Goal: Task Accomplishment & Management: Use online tool/utility

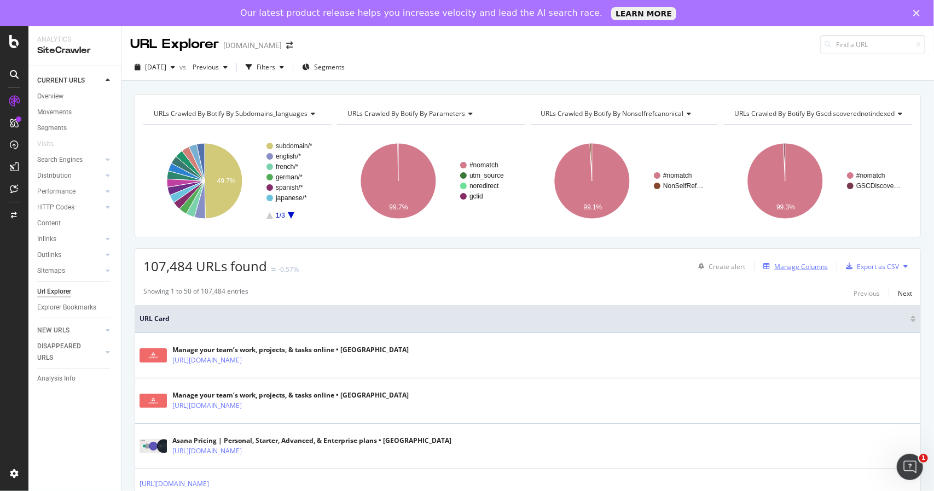
click at [792, 265] on div "Manage Columns" at bounding box center [801, 266] width 54 height 9
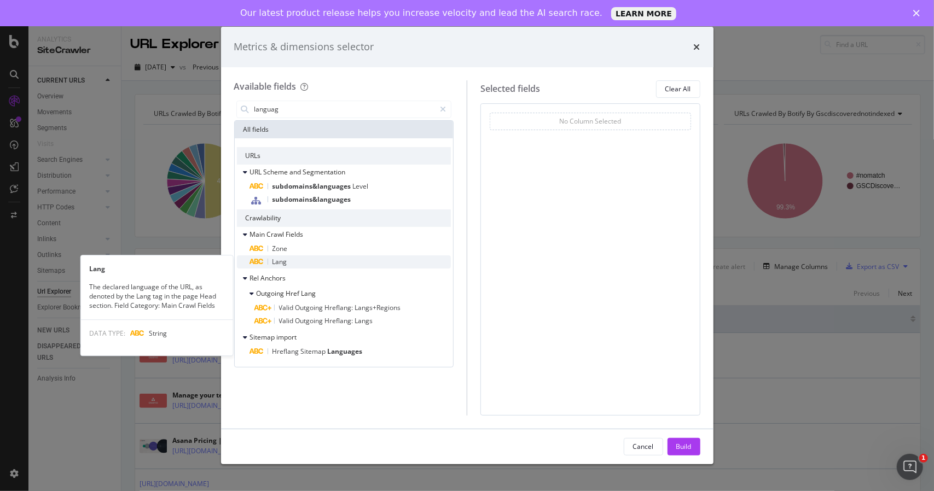
click at [302, 258] on div "Lang" at bounding box center [350, 261] width 201 height 13
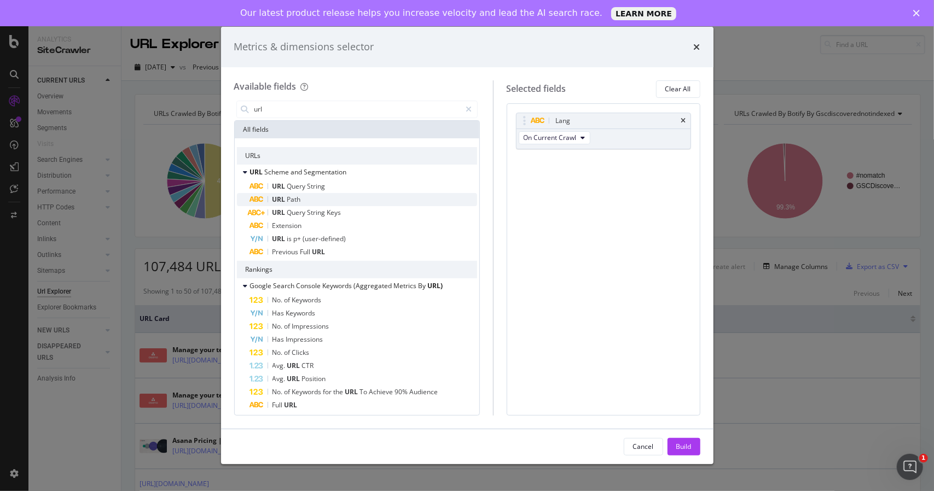
click at [364, 203] on div "URL Path" at bounding box center [363, 199] width 227 height 13
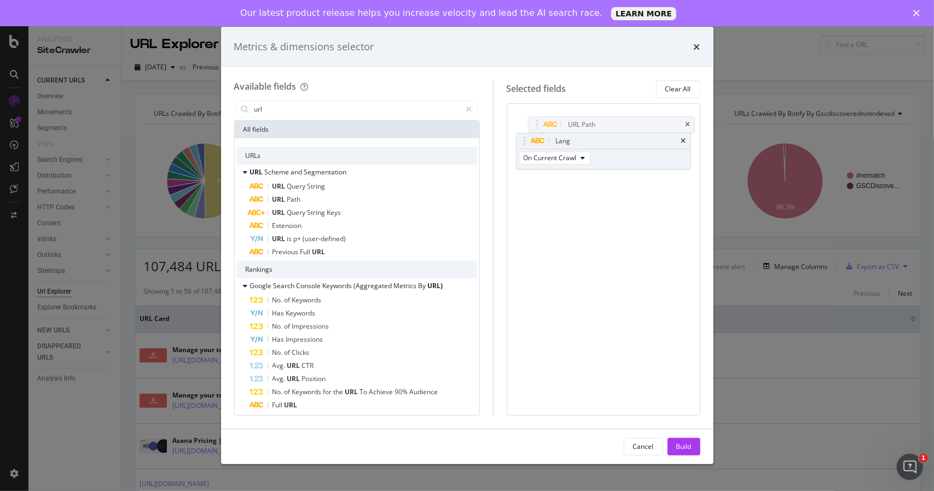
drag, startPoint x: 532, startPoint y: 163, endPoint x: 521, endPoint y: 133, distance: 31.8
click at [535, 126] on body "Analytics SiteCrawler CURRENT URLS Overview Movements Segments Visits Search En…" at bounding box center [467, 258] width 934 height 465
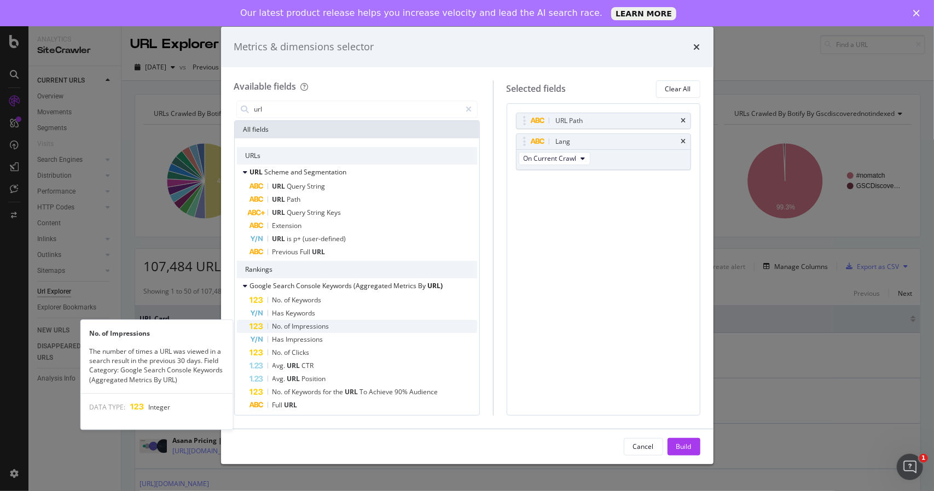
click at [307, 327] on span "Impressions" at bounding box center [310, 326] width 37 height 9
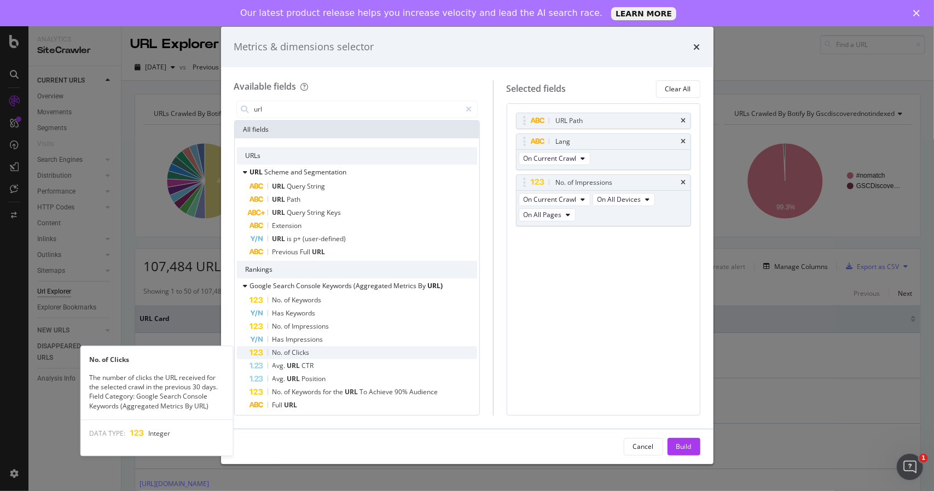
click at [304, 347] on div "No. of Clicks" at bounding box center [363, 352] width 227 height 13
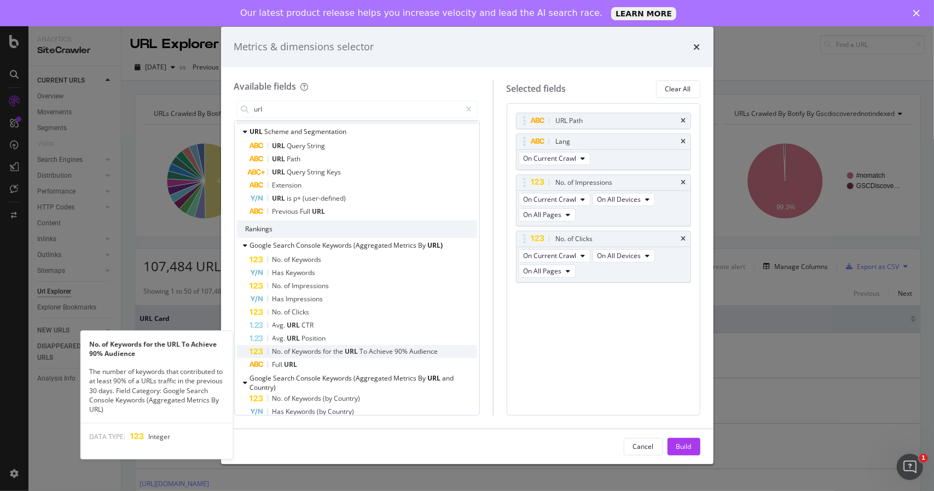
scroll to position [55, 0]
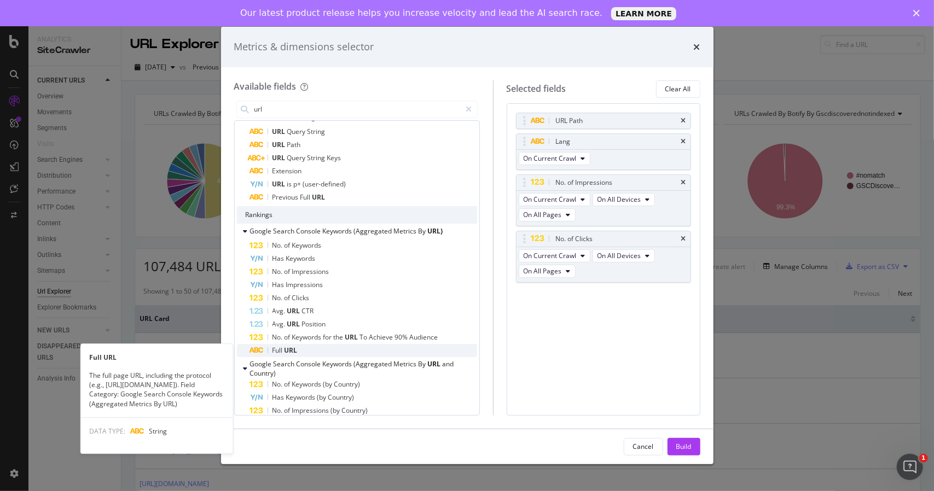
click at [346, 346] on div "Full URL" at bounding box center [363, 350] width 227 height 13
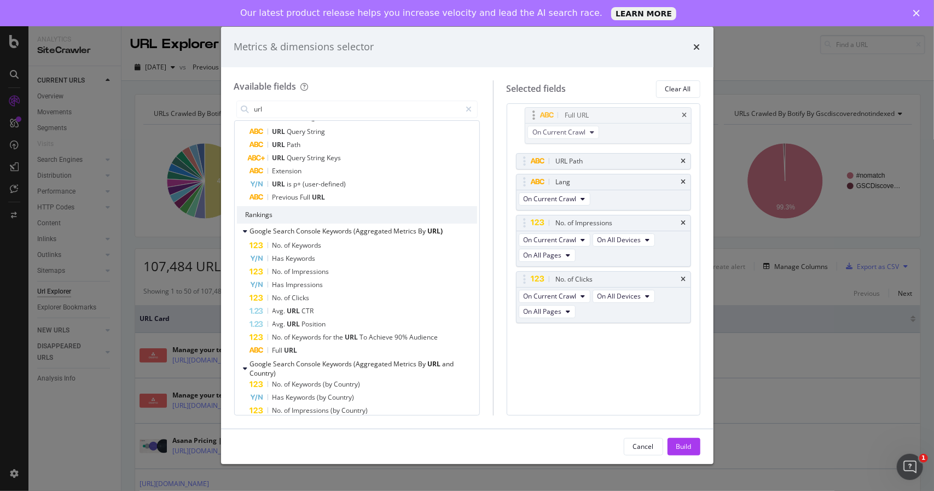
drag, startPoint x: 535, startPoint y: 289, endPoint x: 536, endPoint y: 111, distance: 178.3
click at [536, 111] on body "Analytics SiteCrawler CURRENT URLS Overview Movements Segments Visits Search En…" at bounding box center [467, 258] width 934 height 465
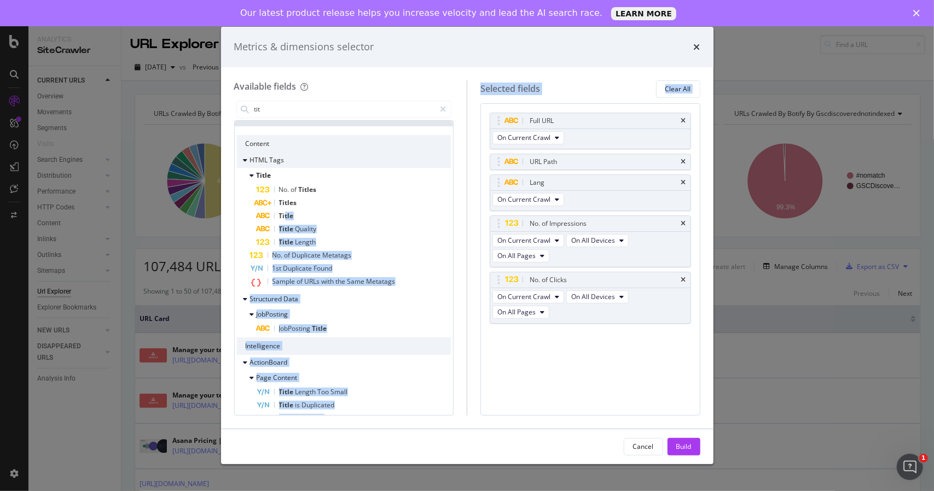
scroll to position [7, 0]
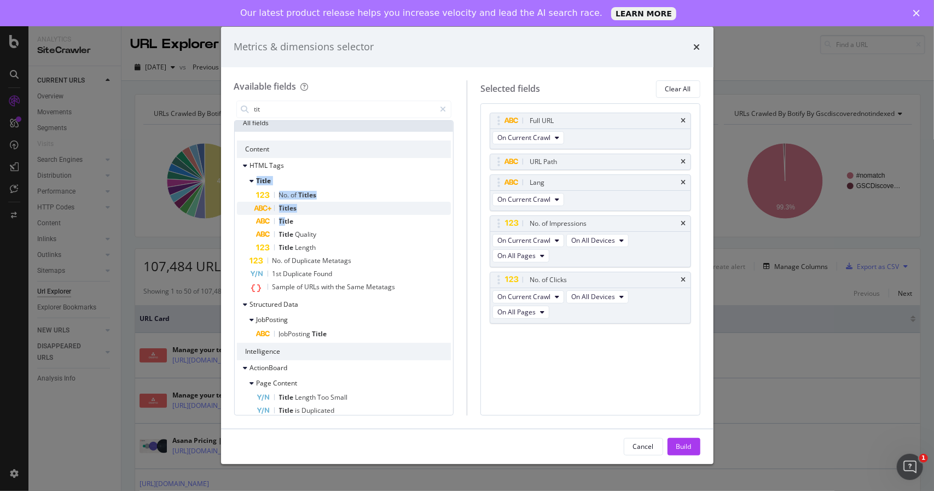
drag, startPoint x: 284, startPoint y: 198, endPoint x: 340, endPoint y: 212, distance: 57.4
click at [438, 165] on div "HTML Tags Title No. of Titles Titles Title Title Quality Title Length No. of Du…" at bounding box center [344, 226] width 214 height 137
click at [293, 221] on div "Title" at bounding box center [353, 221] width 195 height 13
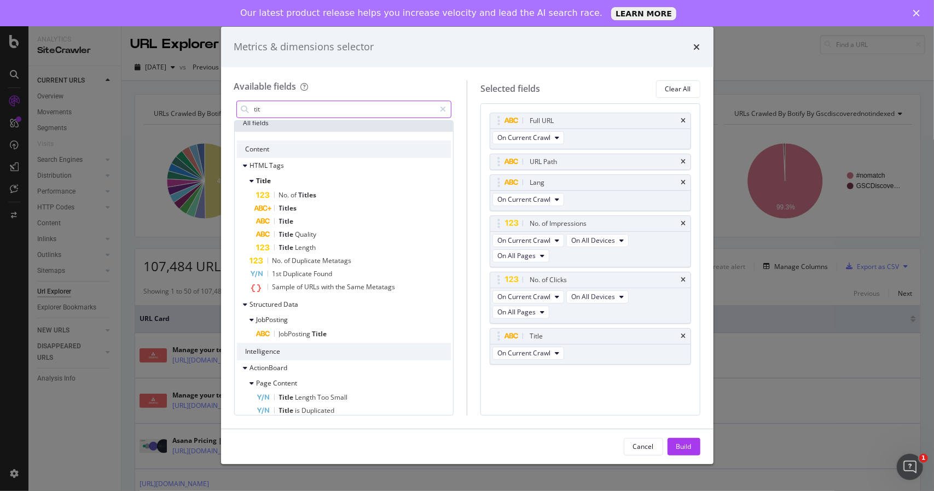
click at [287, 113] on input "tit" at bounding box center [344, 109] width 182 height 16
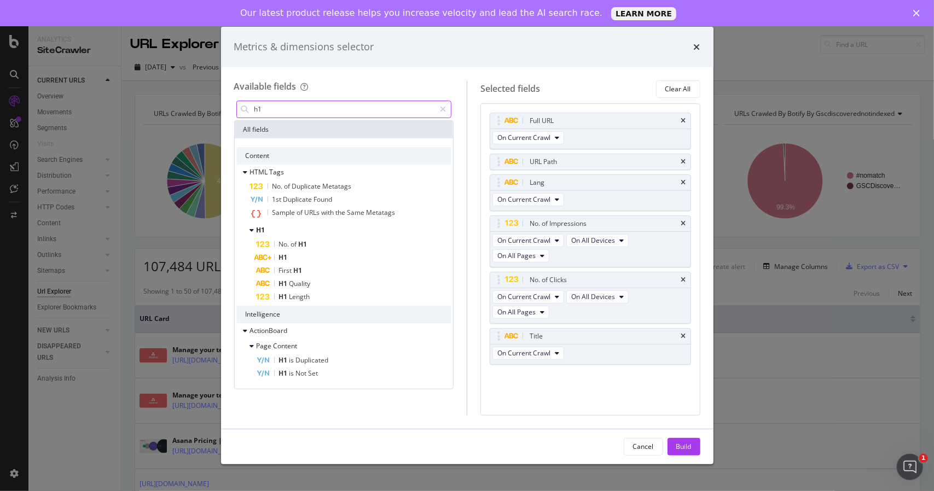
scroll to position [0, 0]
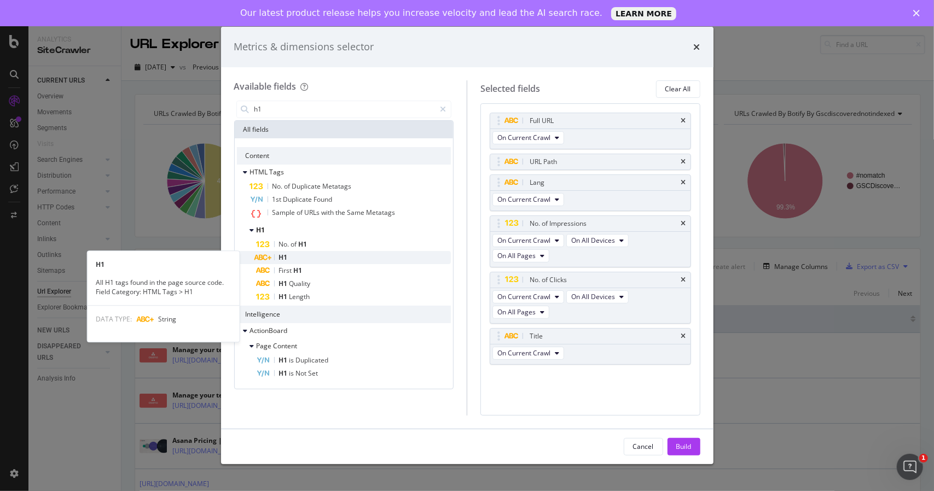
click at [299, 256] on div "H1" at bounding box center [353, 257] width 195 height 13
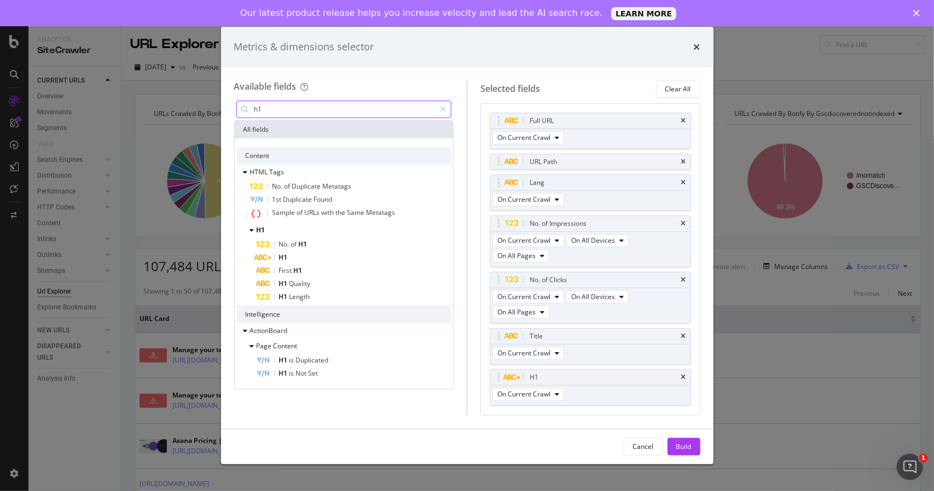
click at [290, 107] on input "h1" at bounding box center [344, 109] width 182 height 16
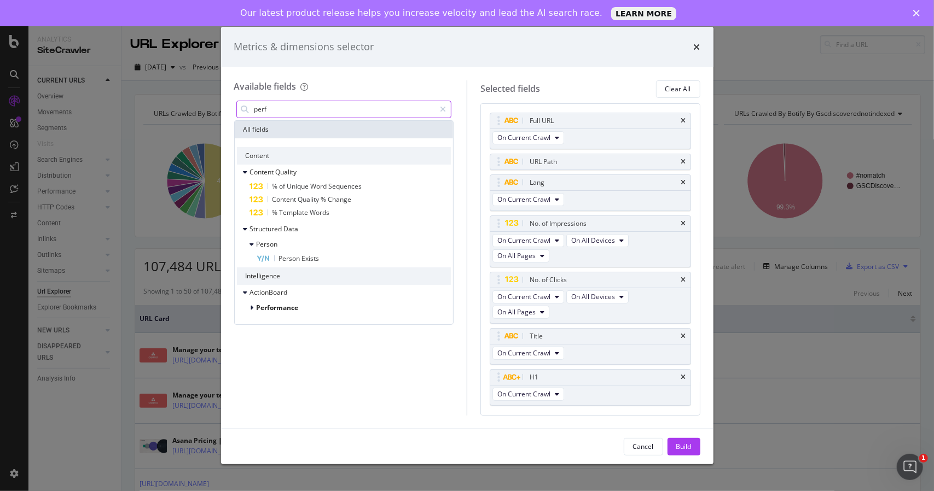
click at [311, 111] on input "perf" at bounding box center [344, 109] width 182 height 16
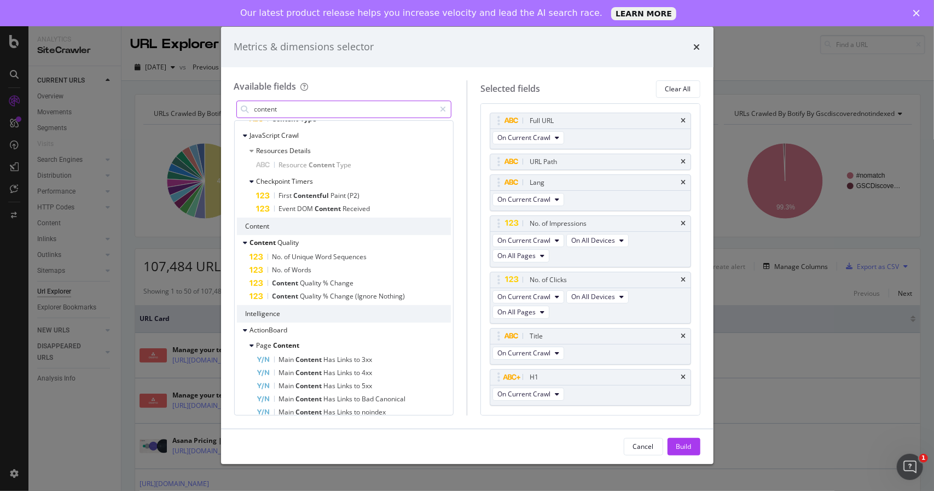
scroll to position [219, 0]
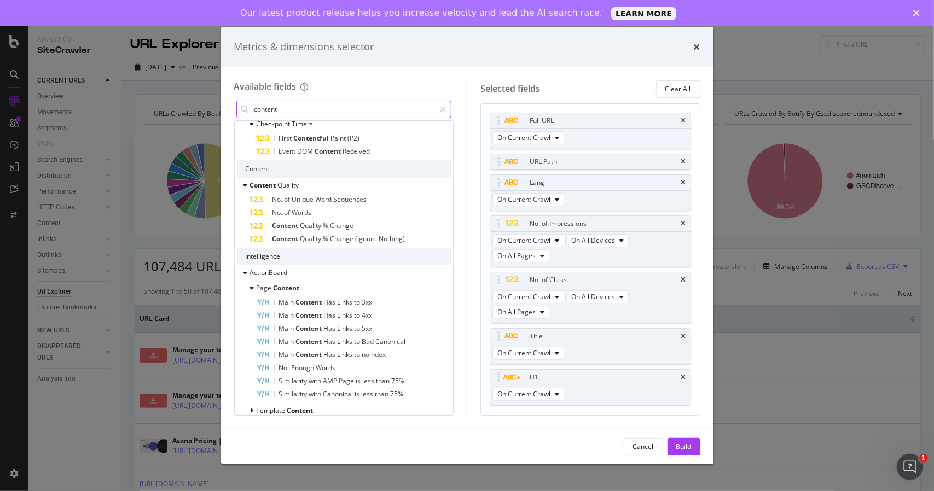
type input "="
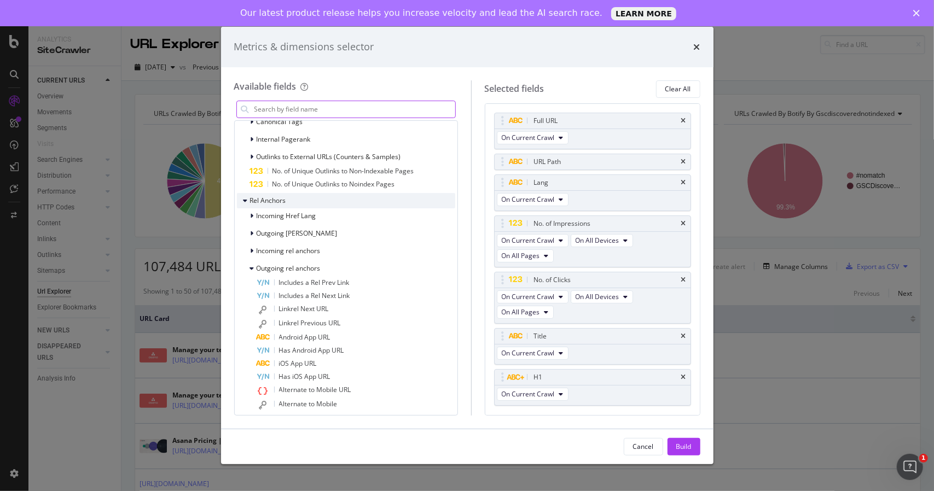
scroll to position [1516, 0]
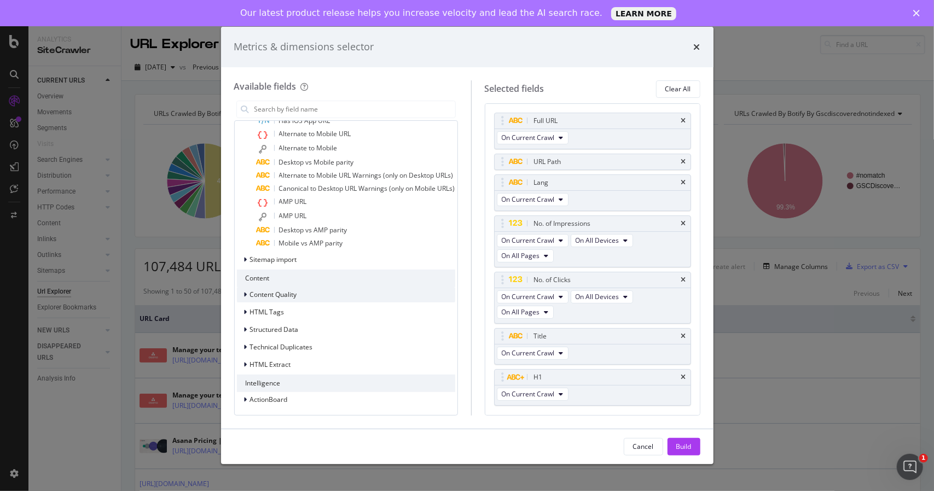
click at [244, 292] on icon "modal" at bounding box center [245, 294] width 3 height 7
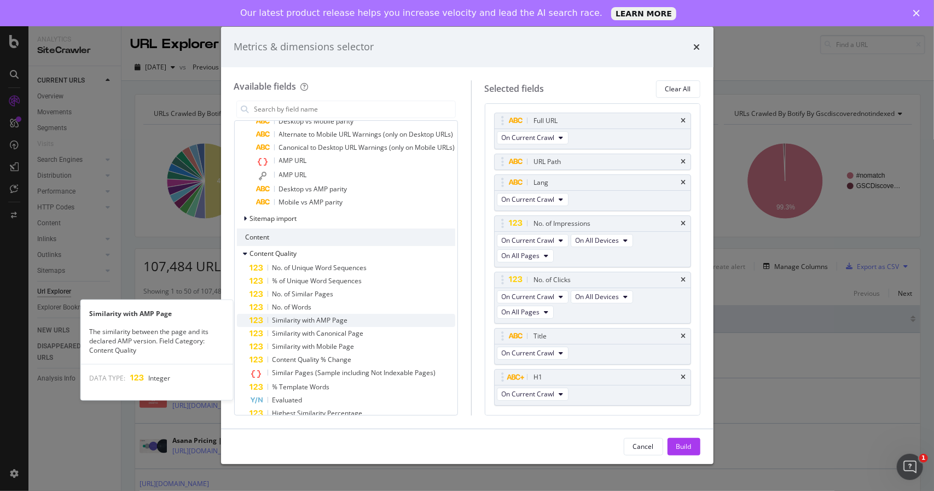
scroll to position [1571, 0]
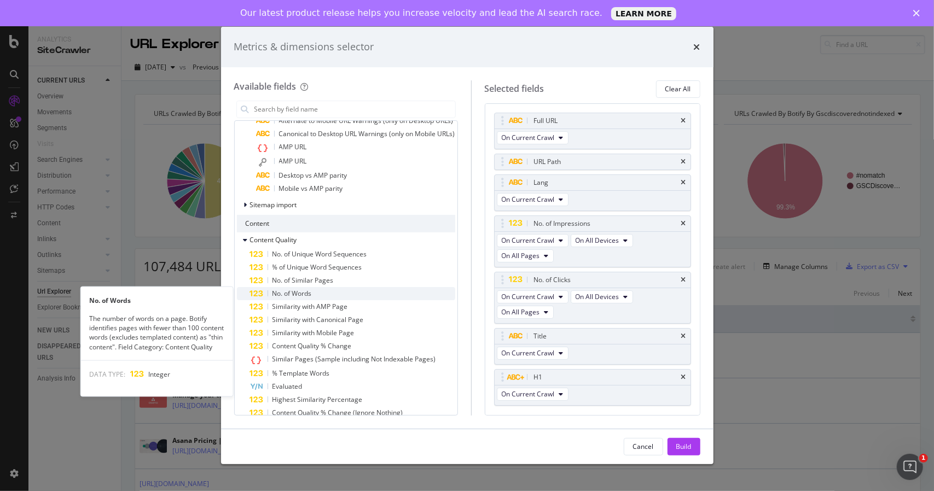
click at [351, 287] on div "No. of Words" at bounding box center [352, 293] width 205 height 13
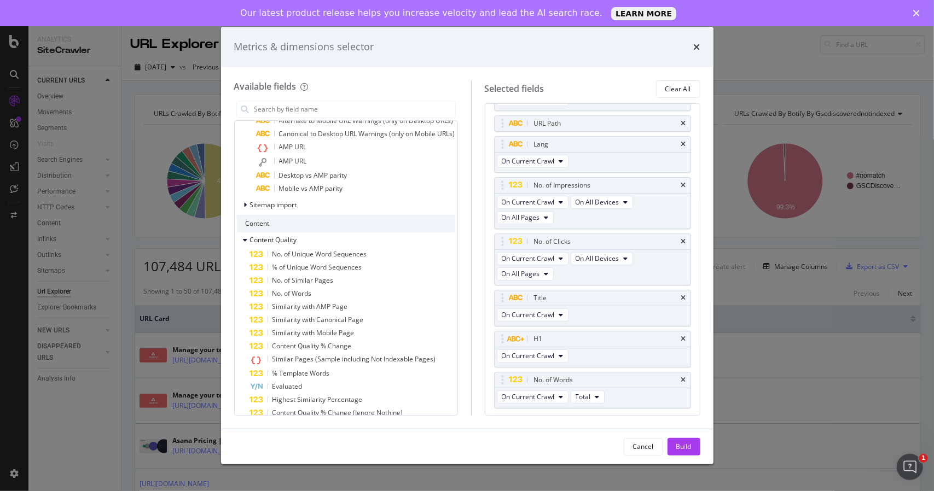
scroll to position [65, 0]
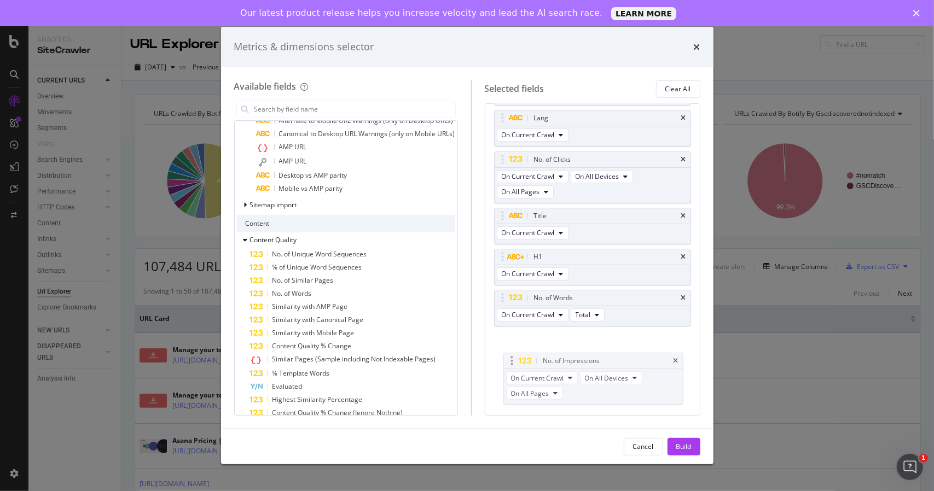
drag, startPoint x: 512, startPoint y: 158, endPoint x: 510, endPoint y: 278, distance: 119.8
drag, startPoint x: 513, startPoint y: 155, endPoint x: 511, endPoint y: 357, distance: 202.4
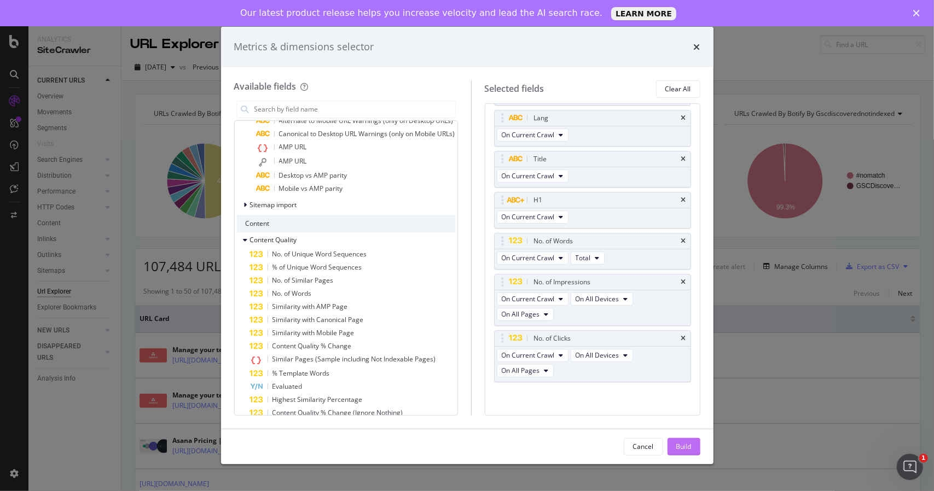
click at [670, 440] on button "Build" at bounding box center [683, 447] width 33 height 18
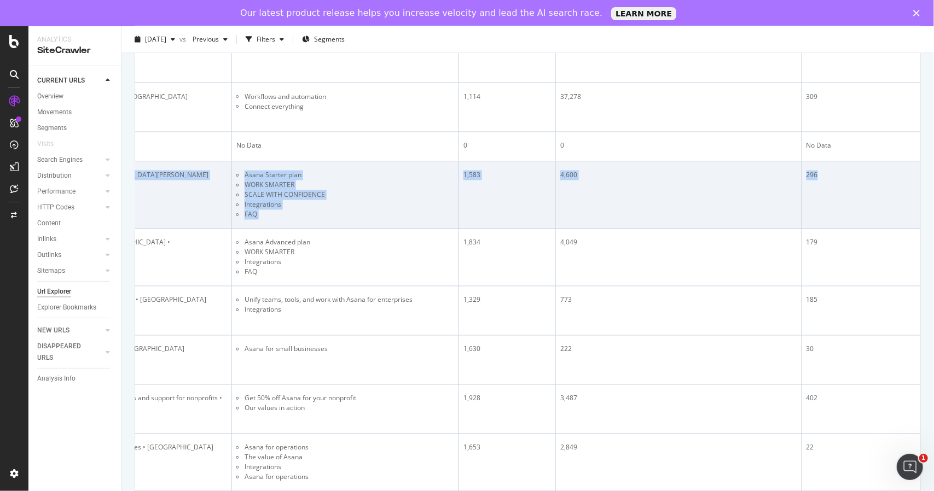
scroll to position [0, 789]
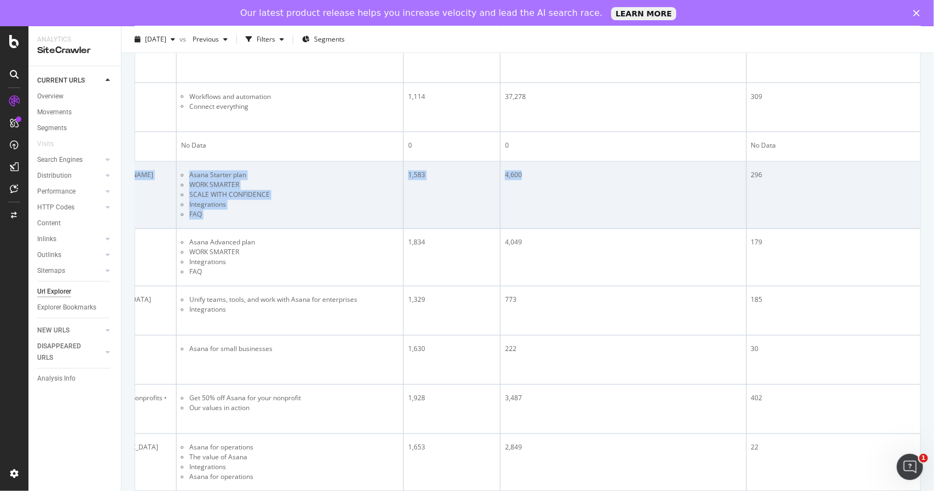
drag, startPoint x: 851, startPoint y: 150, endPoint x: 731, endPoint y: 139, distance: 120.3
click at [731, 161] on tr "Asana Starter Plan Features & Overview • [GEOGRAPHIC_DATA][PERSON_NAME] [URL][D…" at bounding box center [158, 194] width 1625 height 67
click at [731, 161] on td "4,600" at bounding box center [623, 194] width 246 height 67
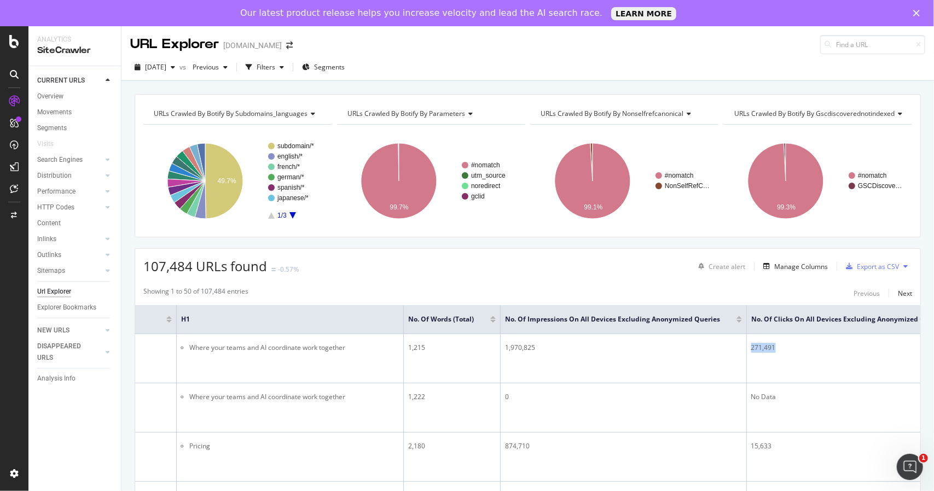
scroll to position [0, 902]
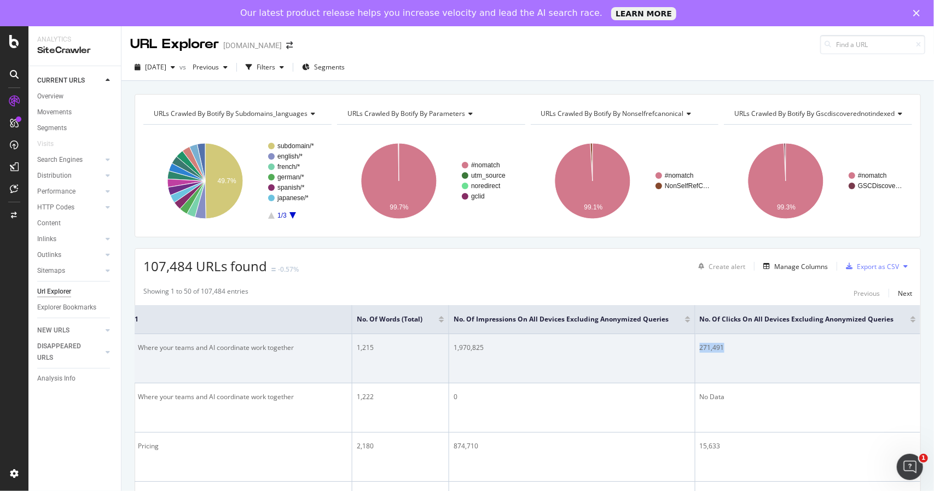
drag, startPoint x: 789, startPoint y: 345, endPoint x: 807, endPoint y: 341, distance: 19.1
click at [807, 341] on tr "Manage your team’s work, projects, & tasks online • Asana [URL][DOMAIN_NAME] [U…" at bounding box center [107, 358] width 1625 height 49
click at [807, 341] on td "271,491" at bounding box center [807, 358] width 225 height 49
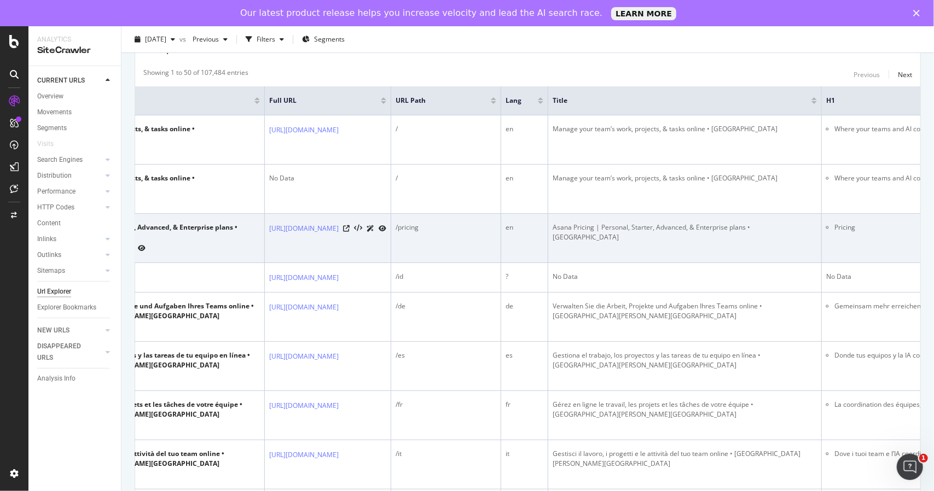
scroll to position [0, 358]
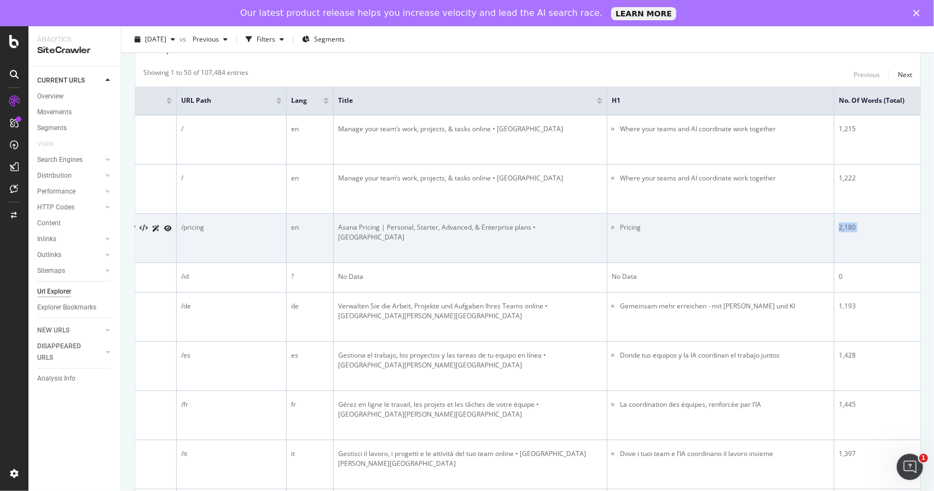
drag, startPoint x: 562, startPoint y: 223, endPoint x: 831, endPoint y: 214, distance: 269.8
click at [831, 214] on tr "Asana Pricing | Personal, Starter, Advanced, & Enterprise plans • Asana [URL][D…" at bounding box center [589, 238] width 1625 height 49
click at [829, 223] on li "Pricing" at bounding box center [724, 228] width 209 height 10
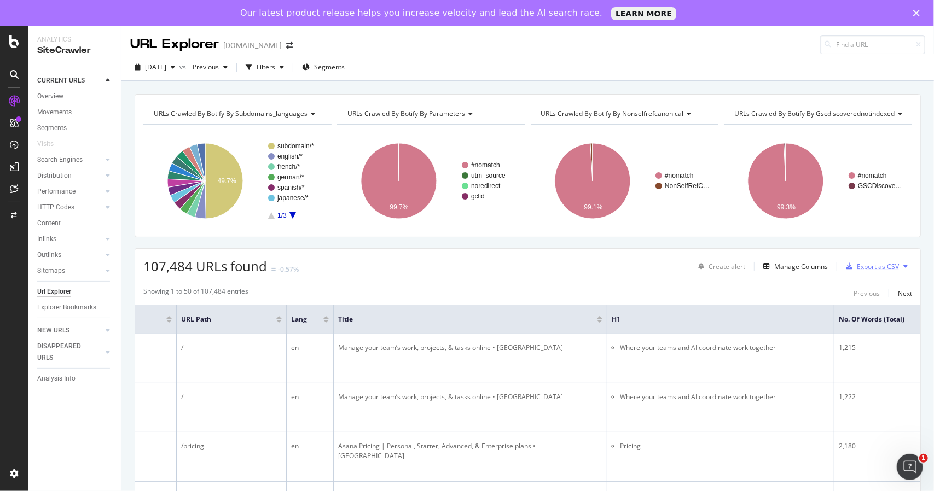
click at [872, 262] on div "Export as CSV" at bounding box center [877, 266] width 42 height 9
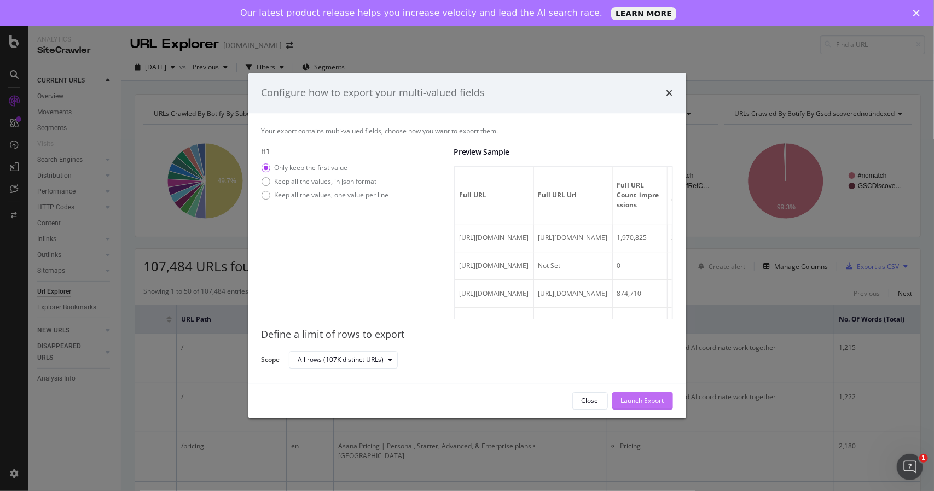
click at [628, 399] on div "Launch Export" at bounding box center [642, 400] width 43 height 9
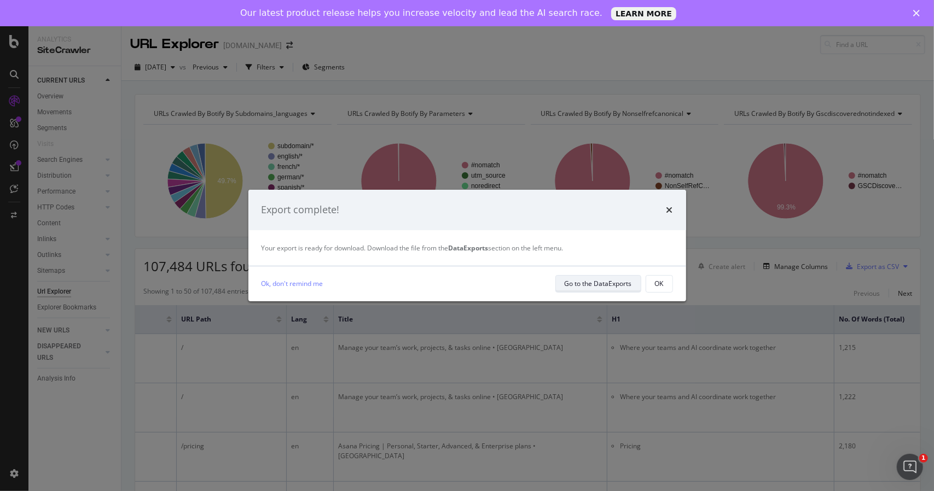
click at [581, 279] on div "Go to the DataExports" at bounding box center [597, 283] width 67 height 9
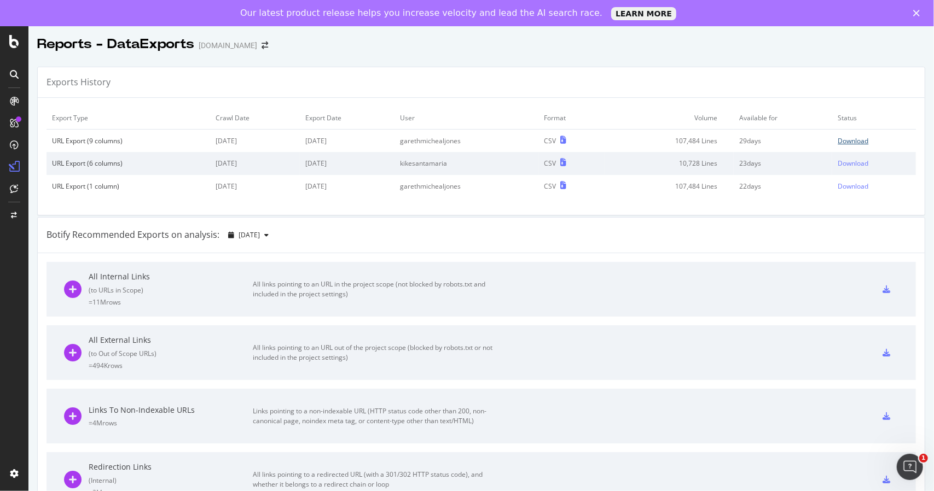
click at [851, 141] on div "Download" at bounding box center [852, 140] width 31 height 9
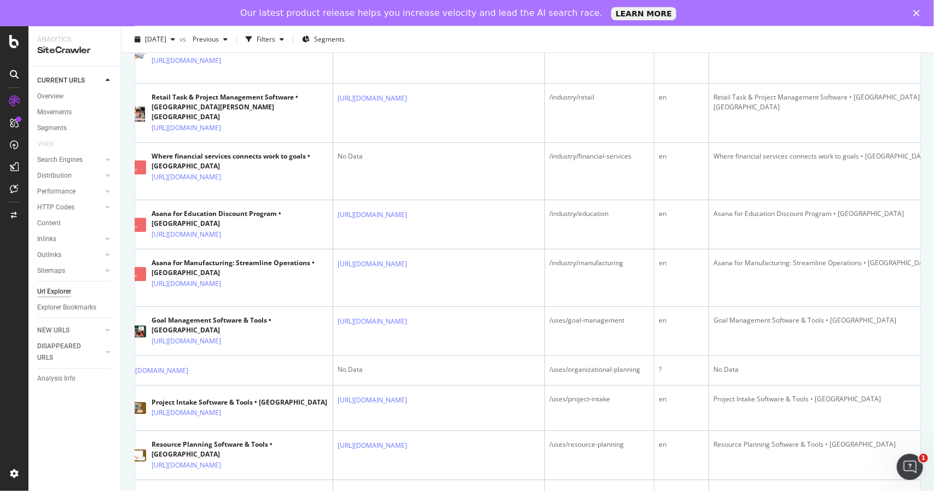
scroll to position [0, 22]
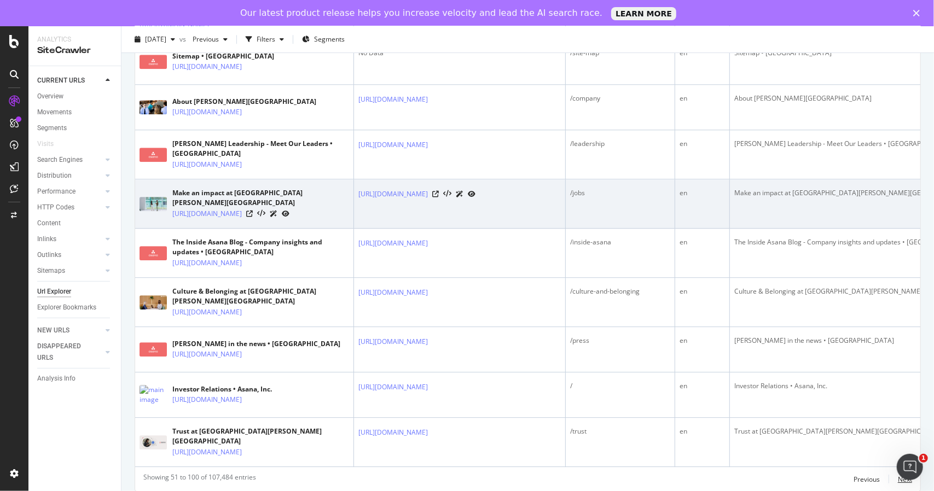
scroll to position [2261, 0]
